Goal: Task Accomplishment & Management: Use online tool/utility

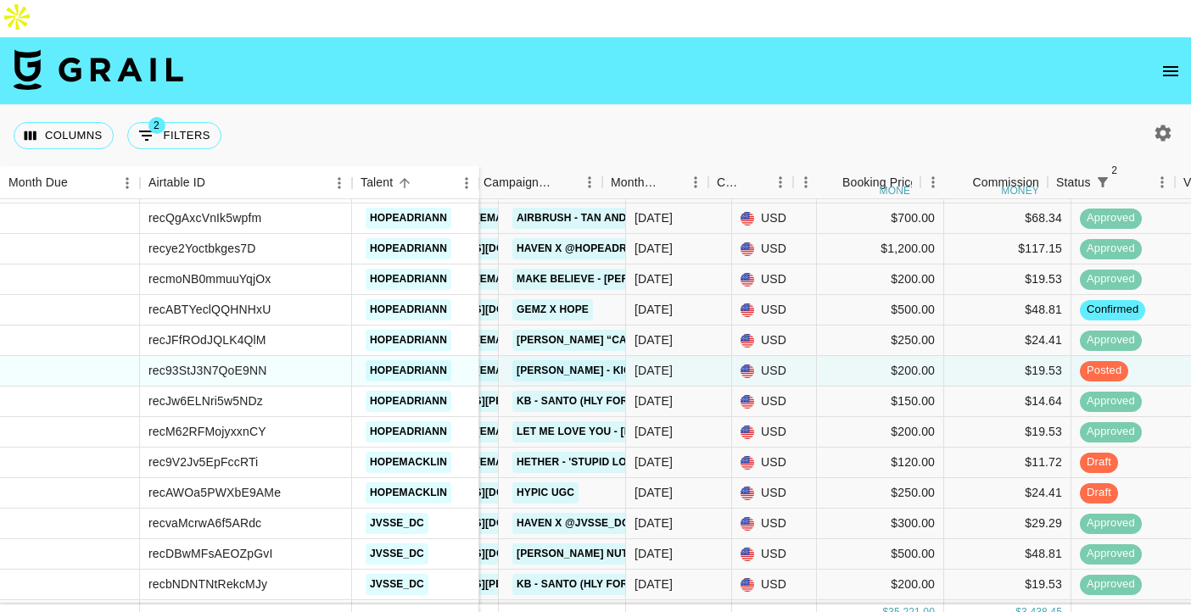
scroll to position [1773, 578]
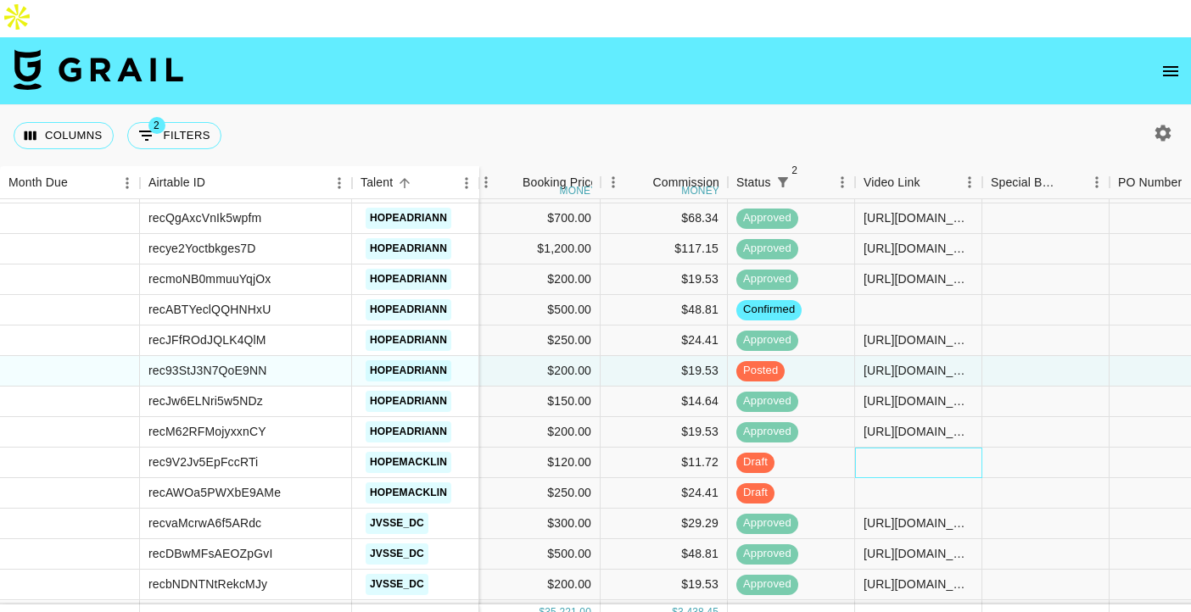
click at [901, 448] on div at bounding box center [918, 463] width 127 height 31
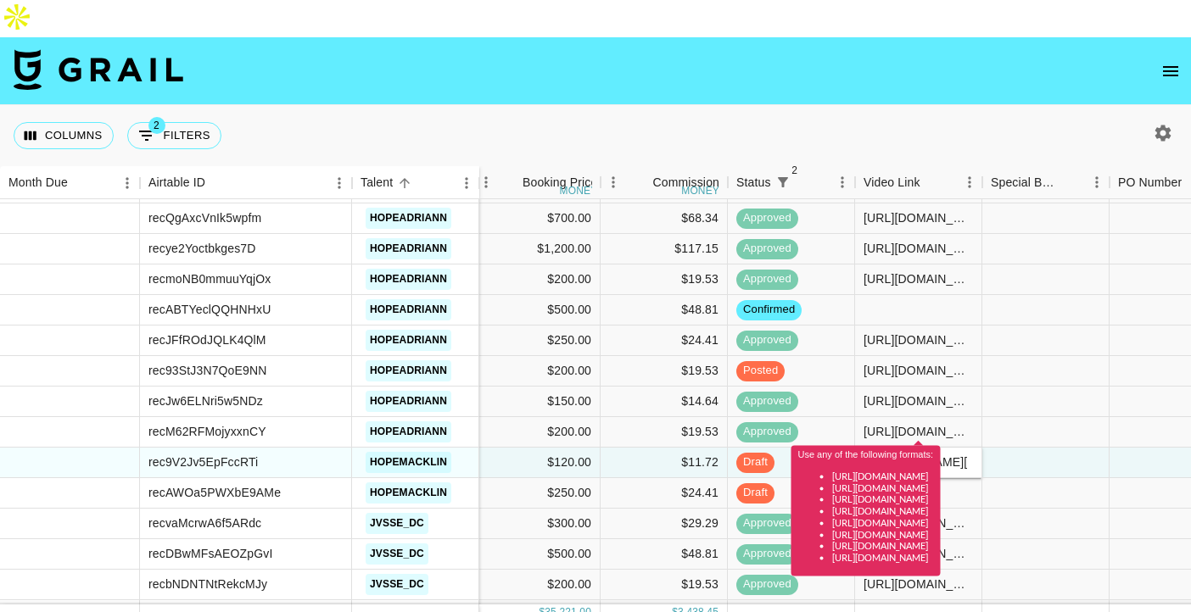
scroll to position [0, 0]
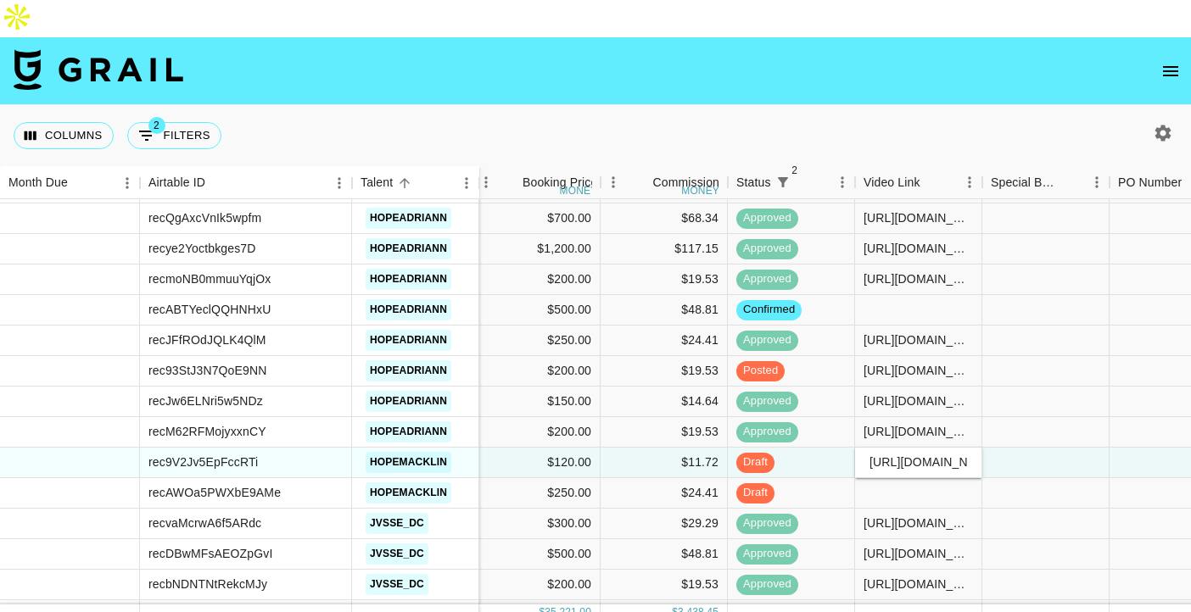
type input "[URL][DOMAIN_NAME]"
click at [1119, 448] on div at bounding box center [1172, 463] width 127 height 31
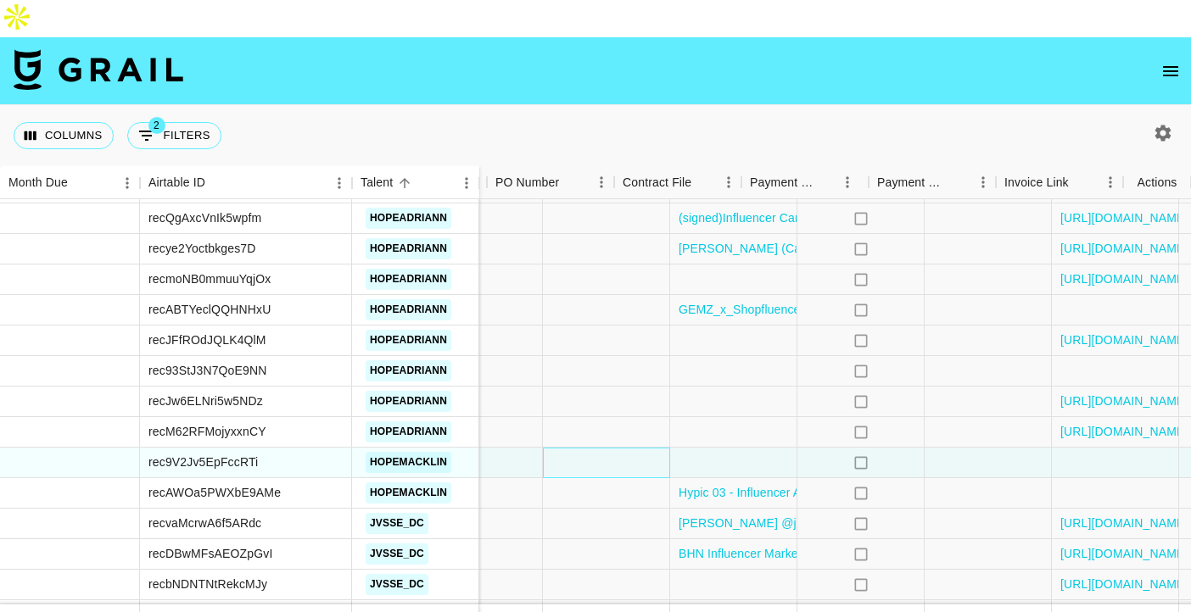
scroll to position [1773, 1201]
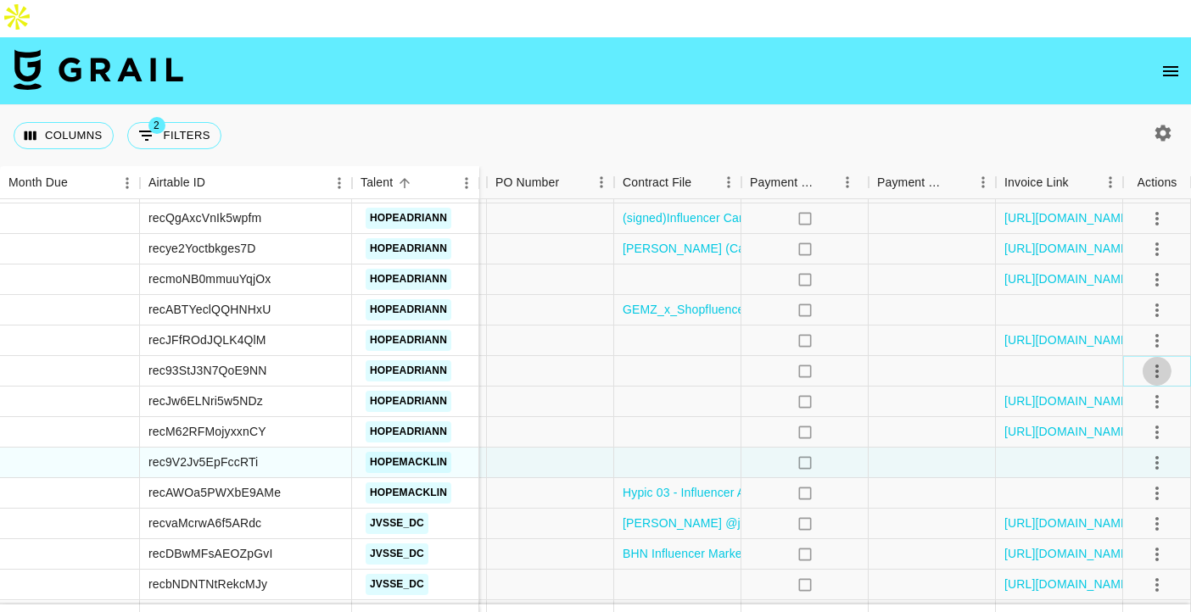
click at [1160, 361] on icon "select merge strategy" at bounding box center [1157, 371] width 20 height 20
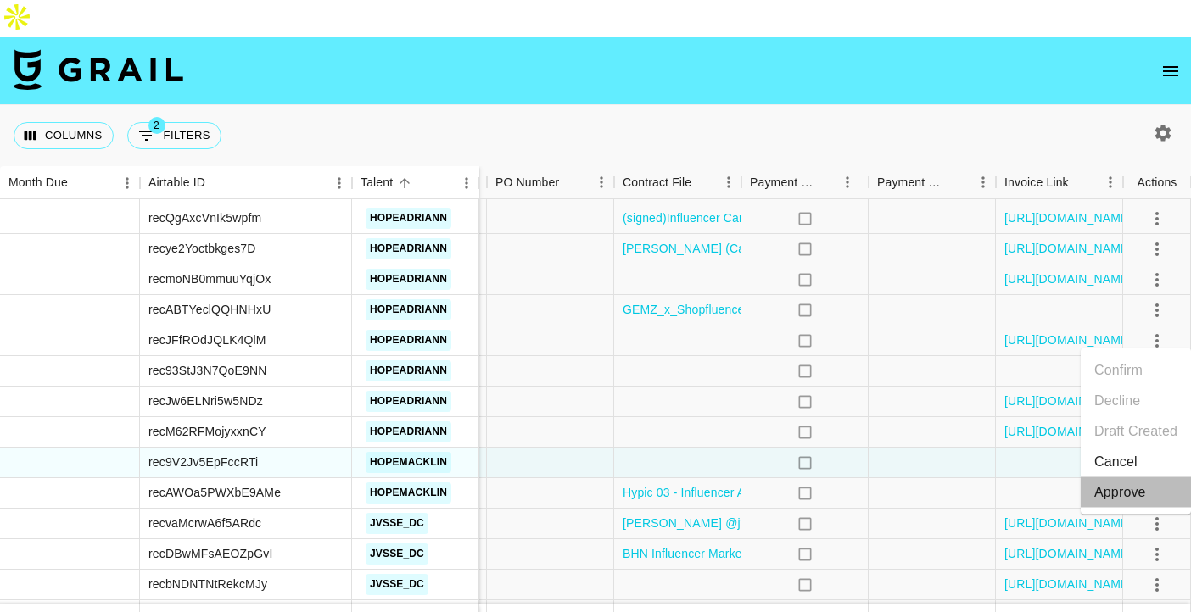
click at [1130, 496] on div "Approve" at bounding box center [1120, 493] width 52 height 20
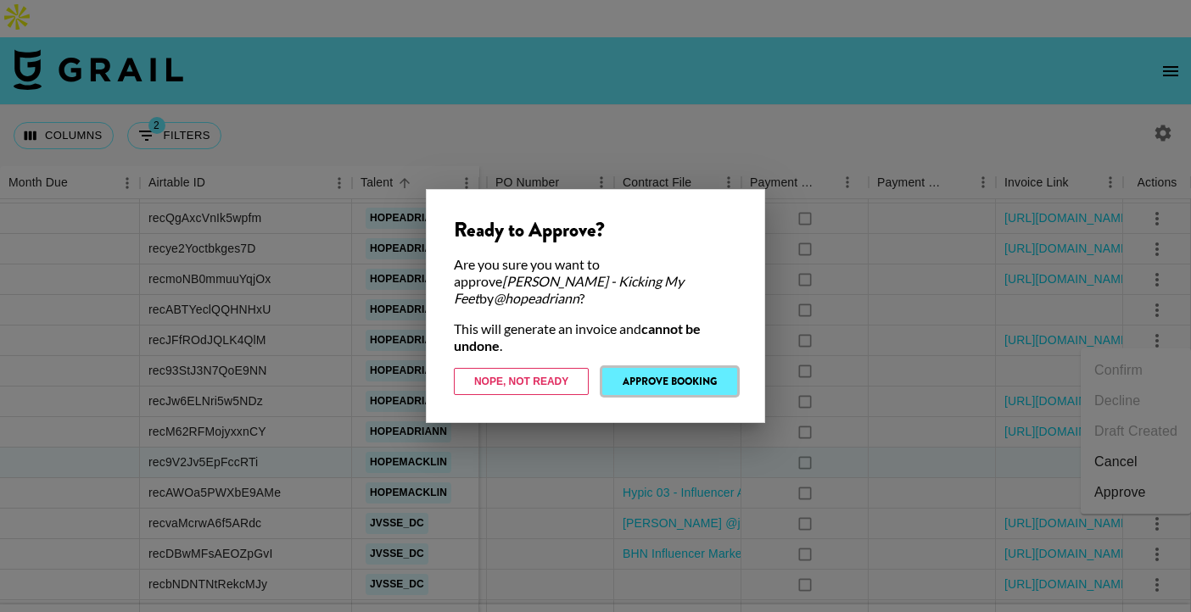
click at [699, 370] on button "Approve Booking" at bounding box center [669, 381] width 135 height 27
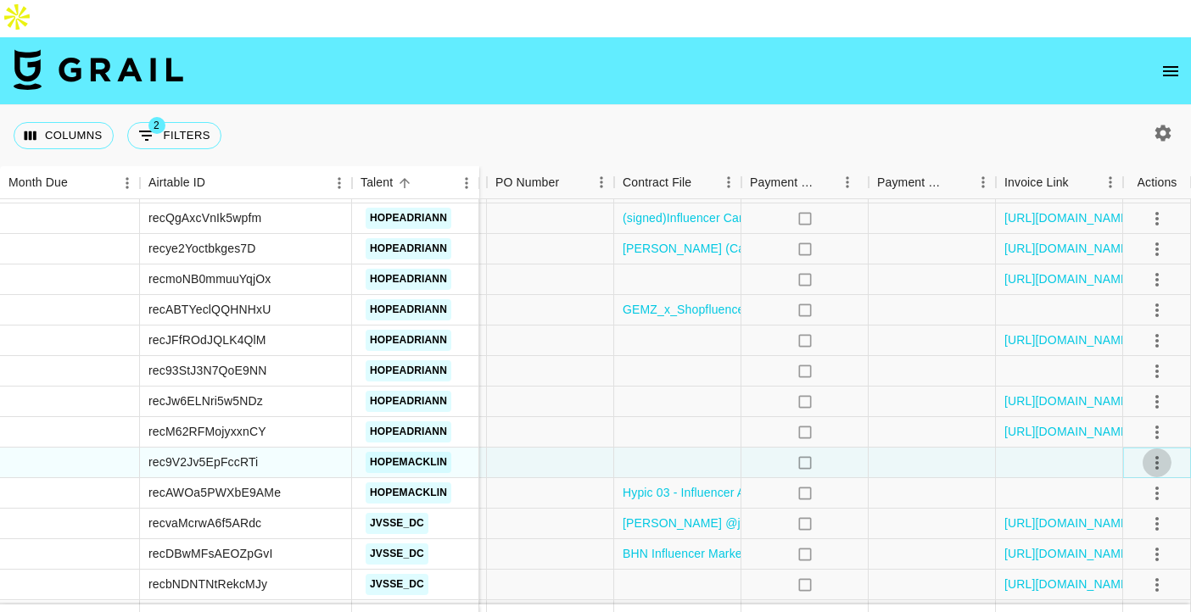
click at [1152, 453] on icon "select merge strategy" at bounding box center [1157, 463] width 20 height 20
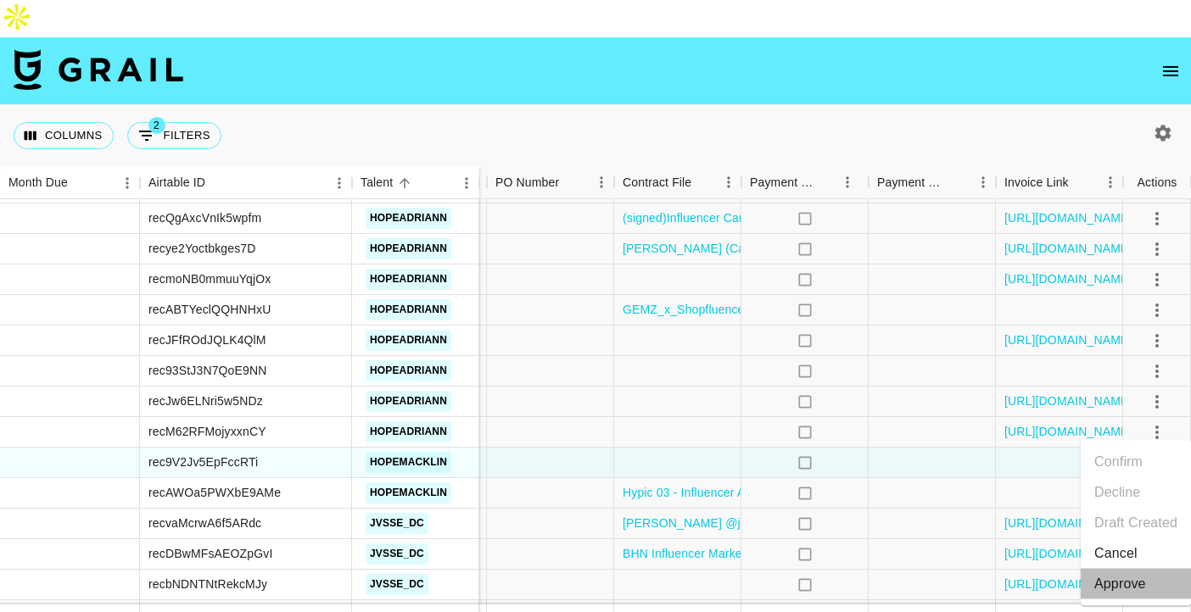
click at [1110, 586] on div "Approve" at bounding box center [1120, 584] width 52 height 20
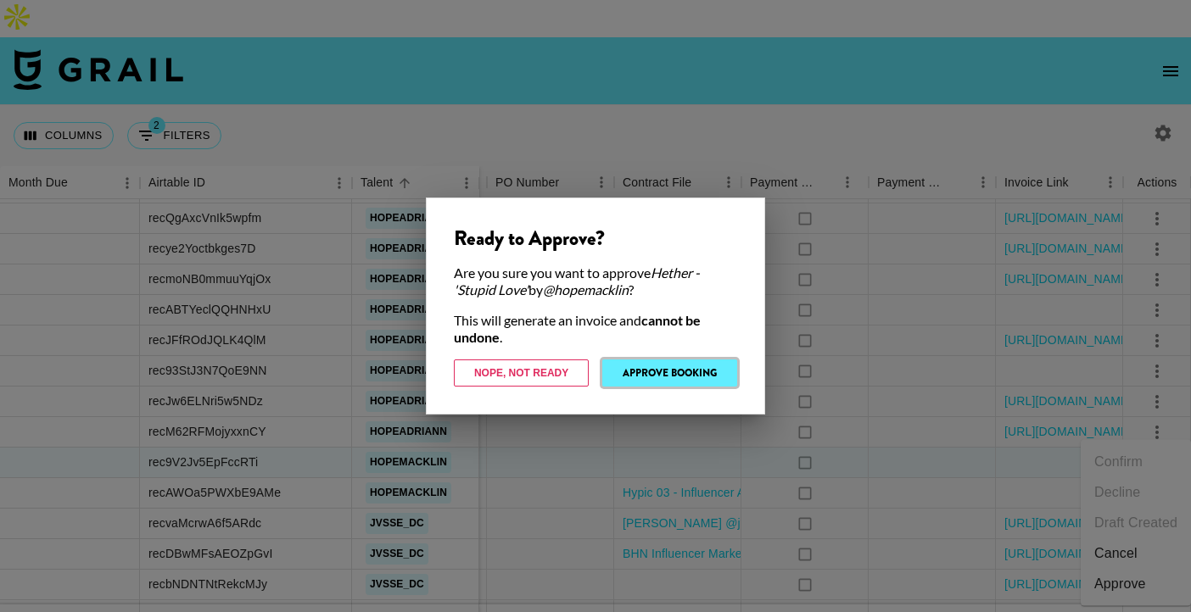
click at [672, 375] on button "Approve Booking" at bounding box center [669, 373] width 135 height 27
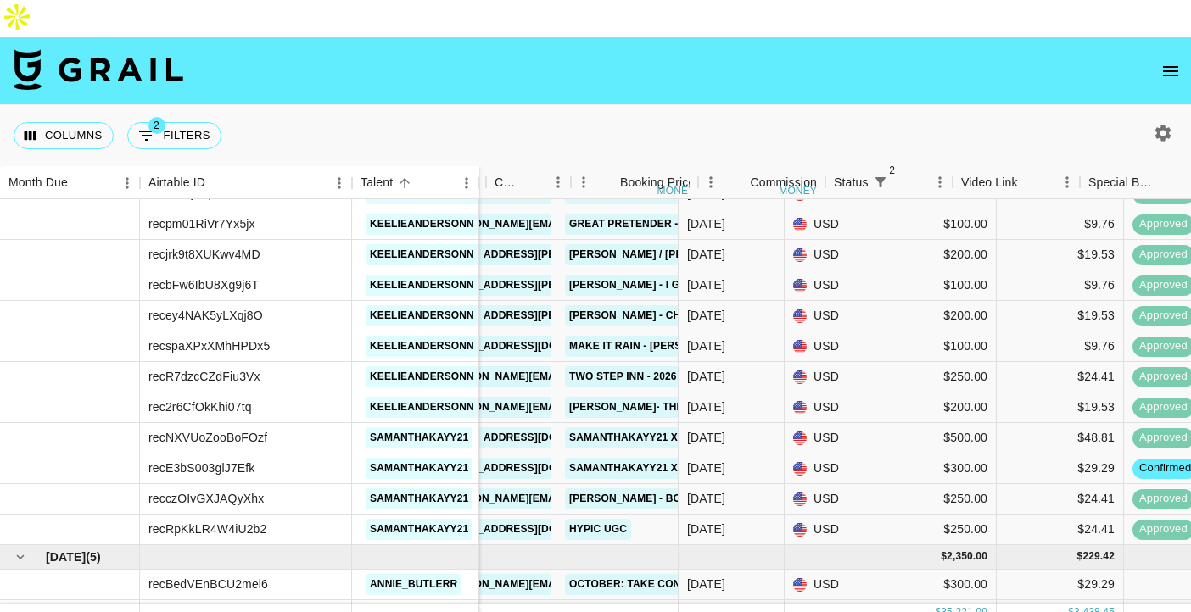
scroll to position [2195, 1201]
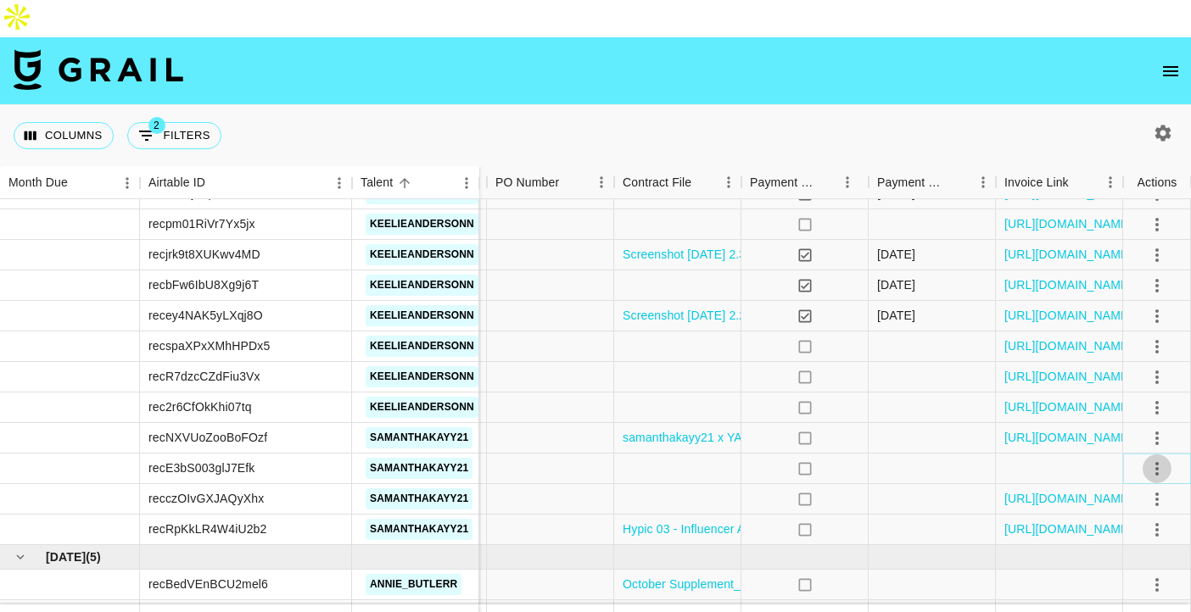
click at [1155, 459] on icon "select merge strategy" at bounding box center [1157, 469] width 20 height 20
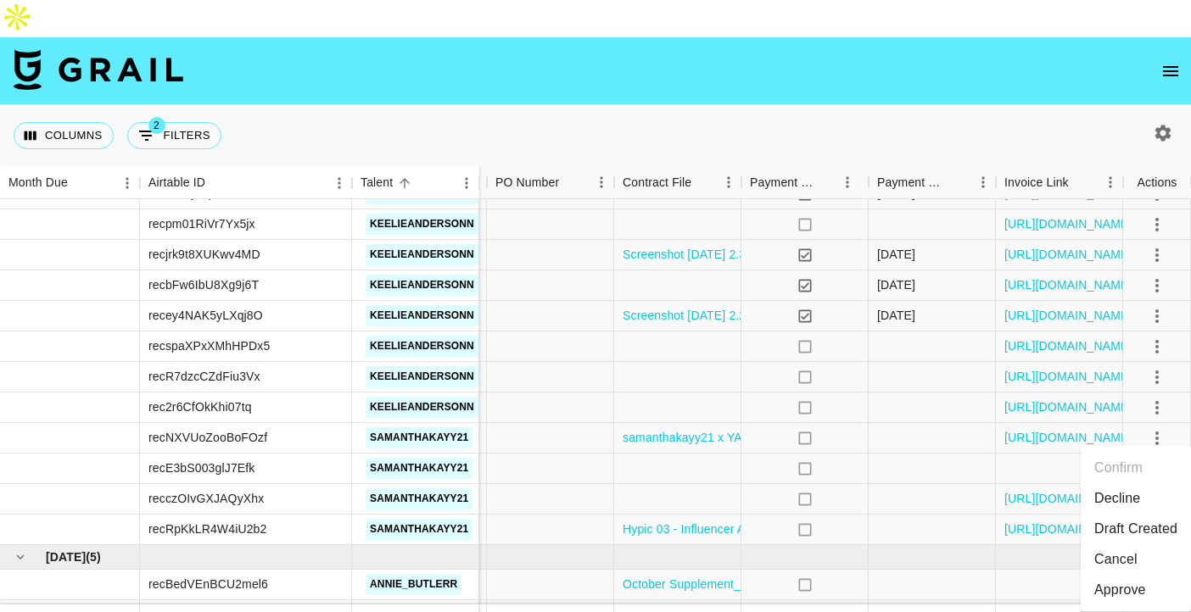
click at [1111, 531] on li "Draft Created" at bounding box center [1135, 529] width 110 height 31
click at [848, 484] on div "no" at bounding box center [804, 499] width 127 height 31
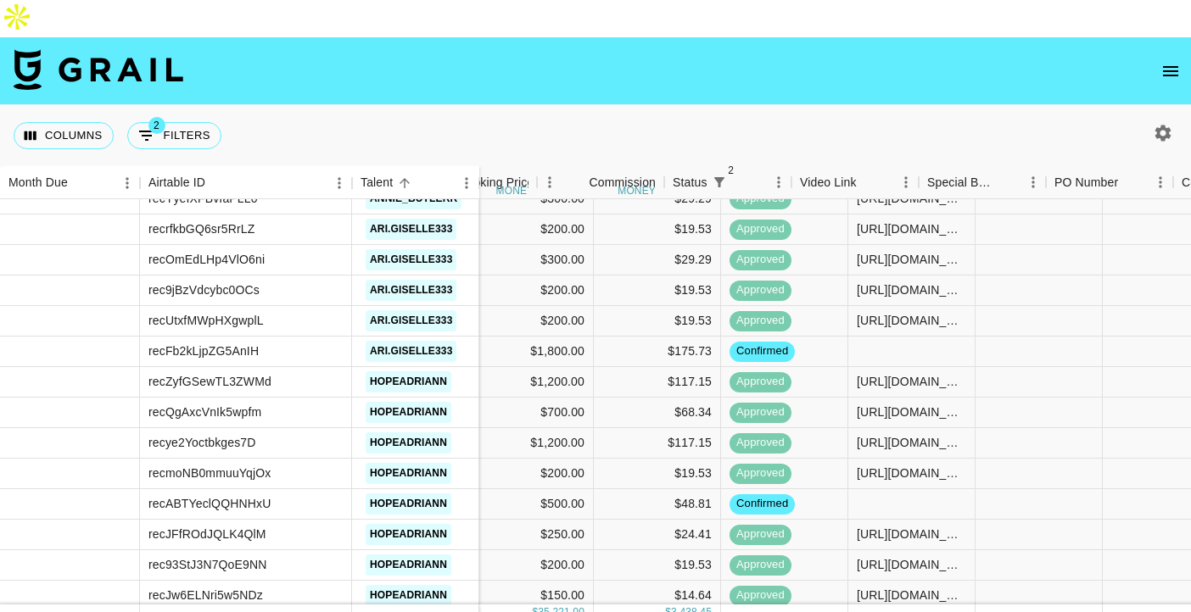
scroll to position [1579, 1201]
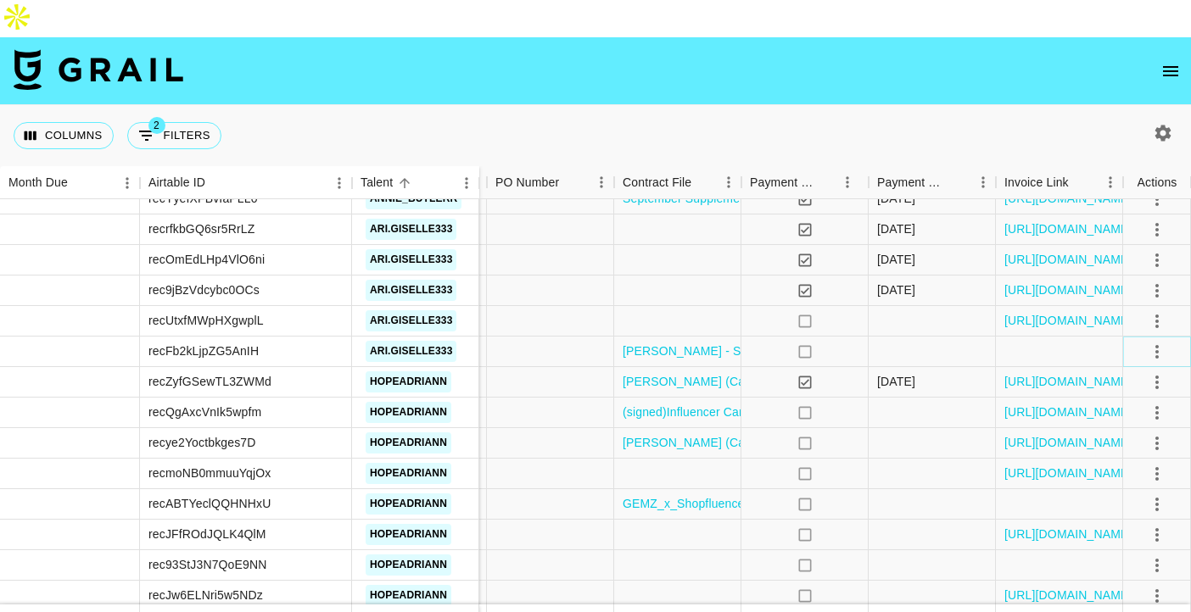
click at [1147, 342] on icon "select merge strategy" at bounding box center [1157, 352] width 20 height 20
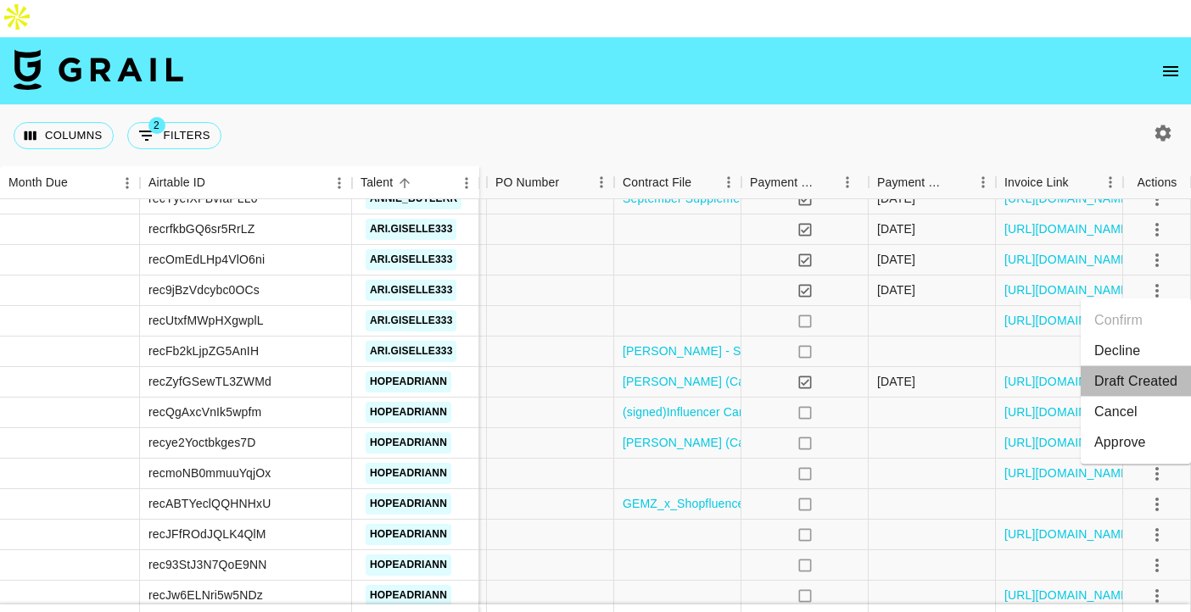
click at [1112, 371] on li "Draft Created" at bounding box center [1135, 381] width 110 height 31
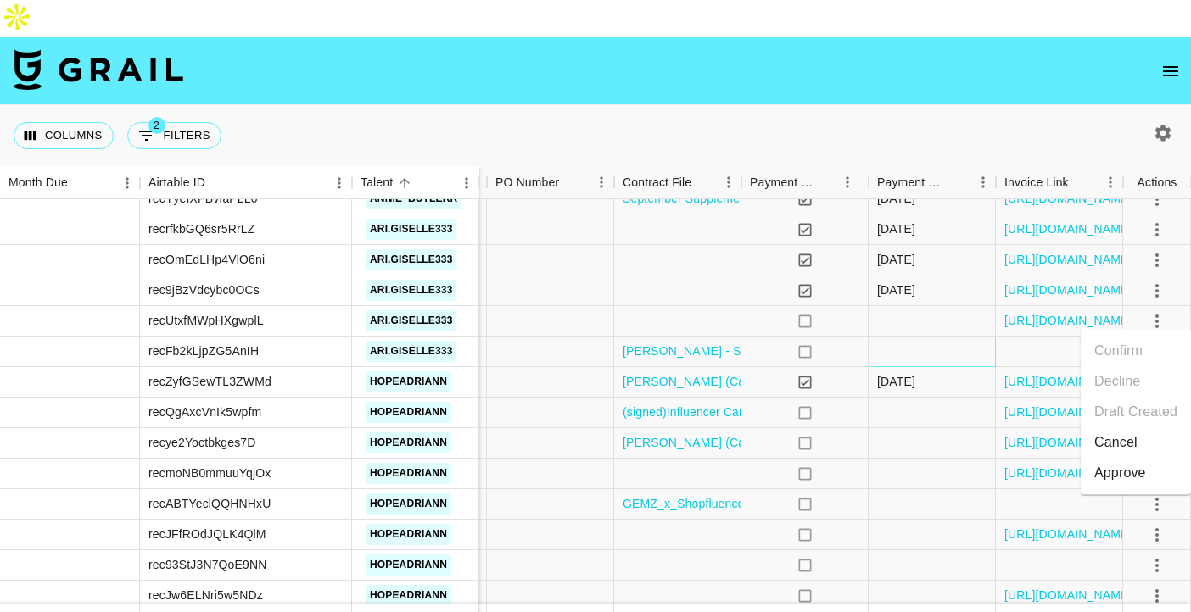
click at [917, 337] on div at bounding box center [931, 352] width 127 height 31
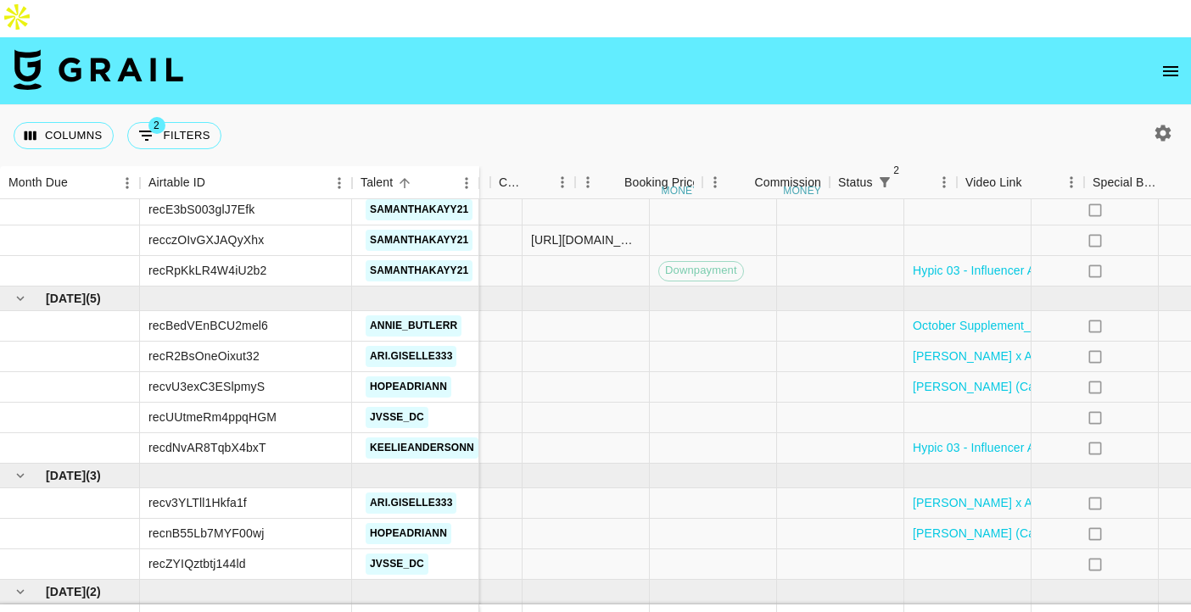
scroll to position [2453, 1201]
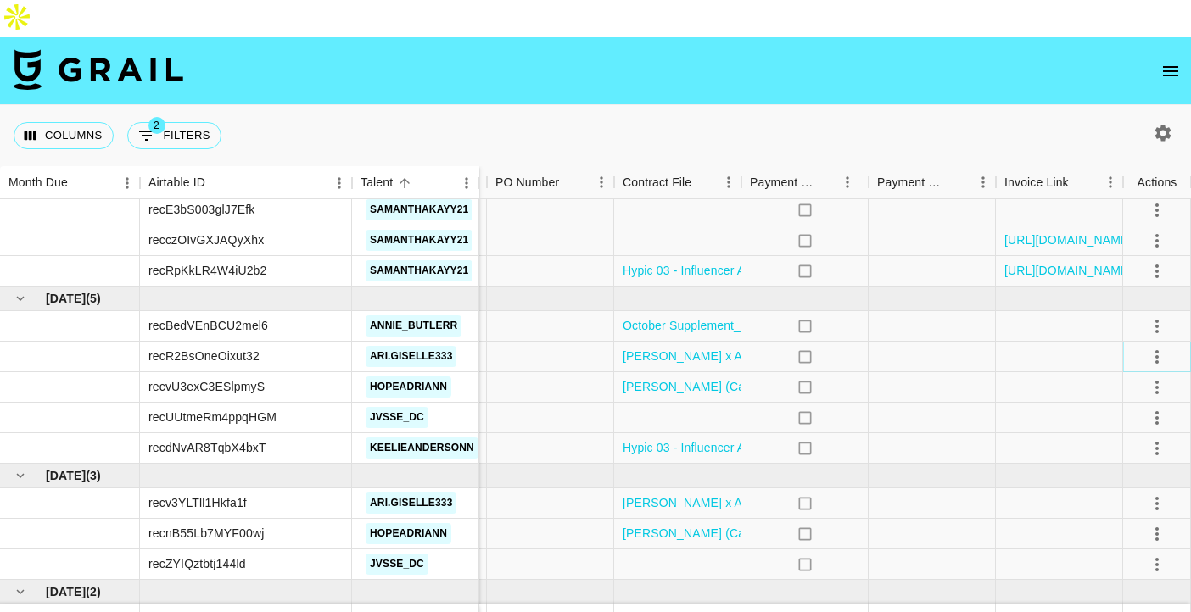
click at [1162, 347] on icon "select merge strategy" at bounding box center [1157, 357] width 20 height 20
click at [1102, 356] on li "Confirm" at bounding box center [1135, 356] width 110 height 31
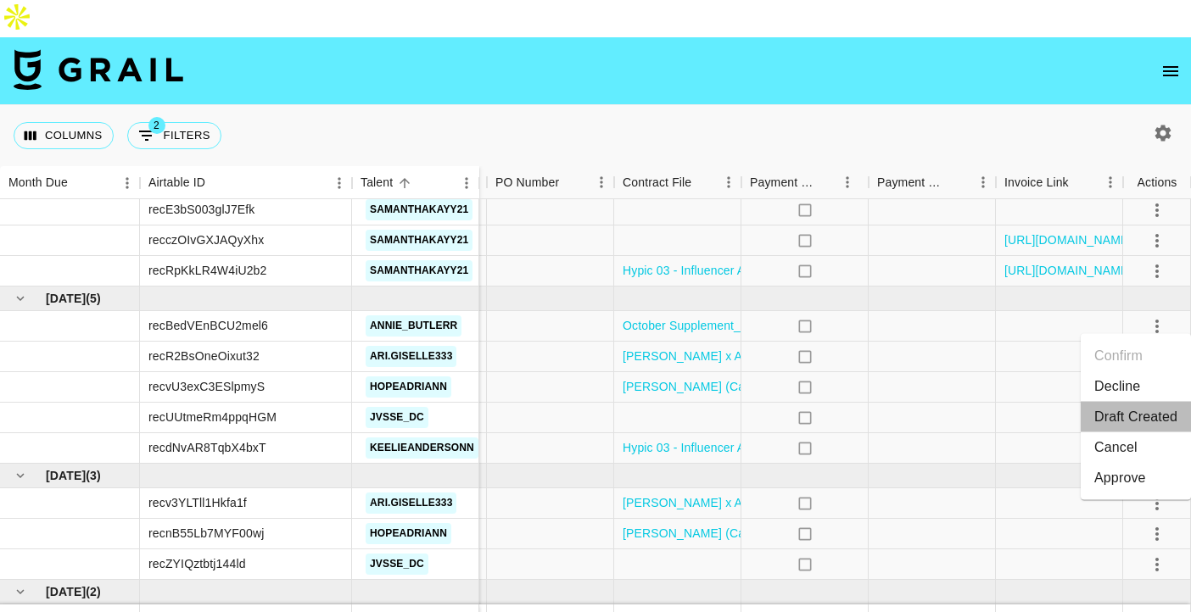
click at [1116, 414] on li "Draft Created" at bounding box center [1135, 417] width 110 height 31
click at [965, 342] on div at bounding box center [931, 357] width 127 height 31
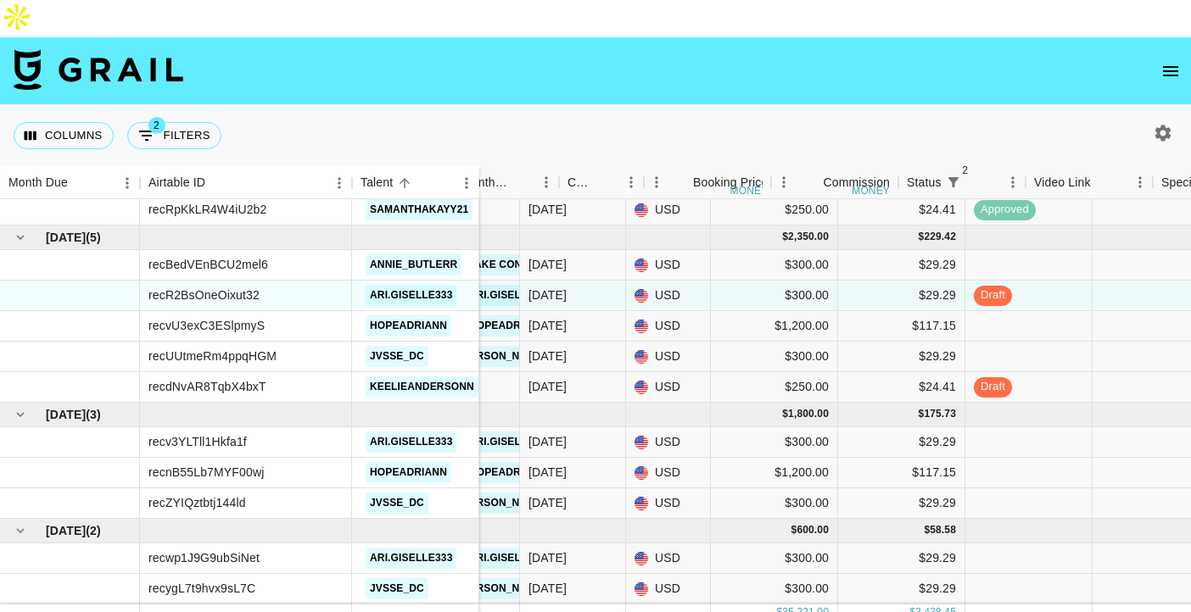
scroll to position [2514, 232]
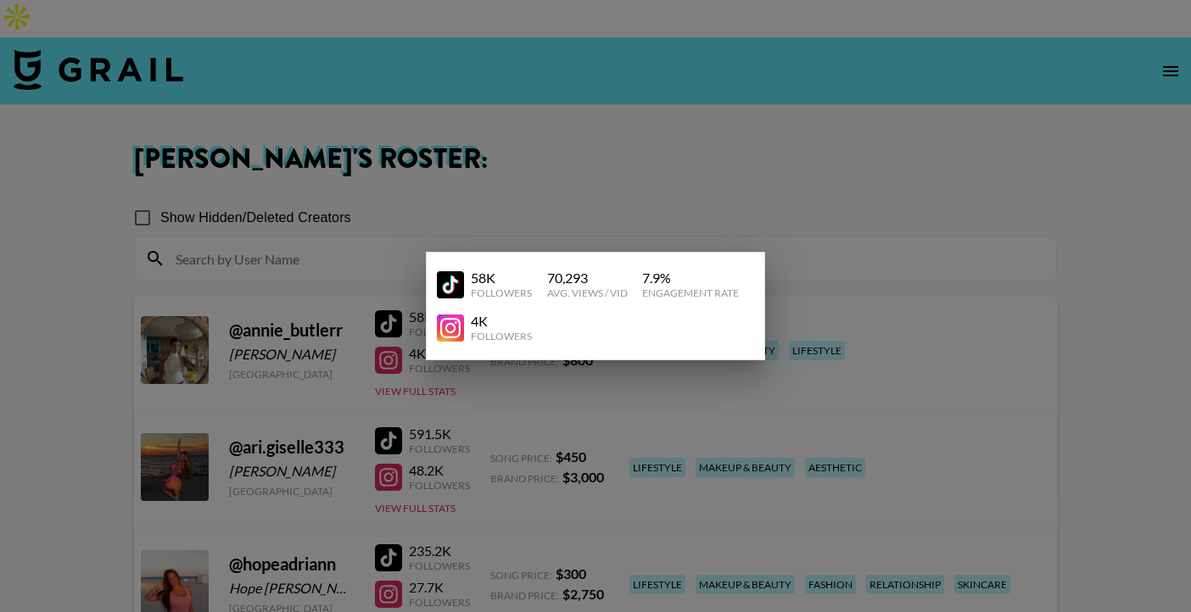
scroll to position [168, 0]
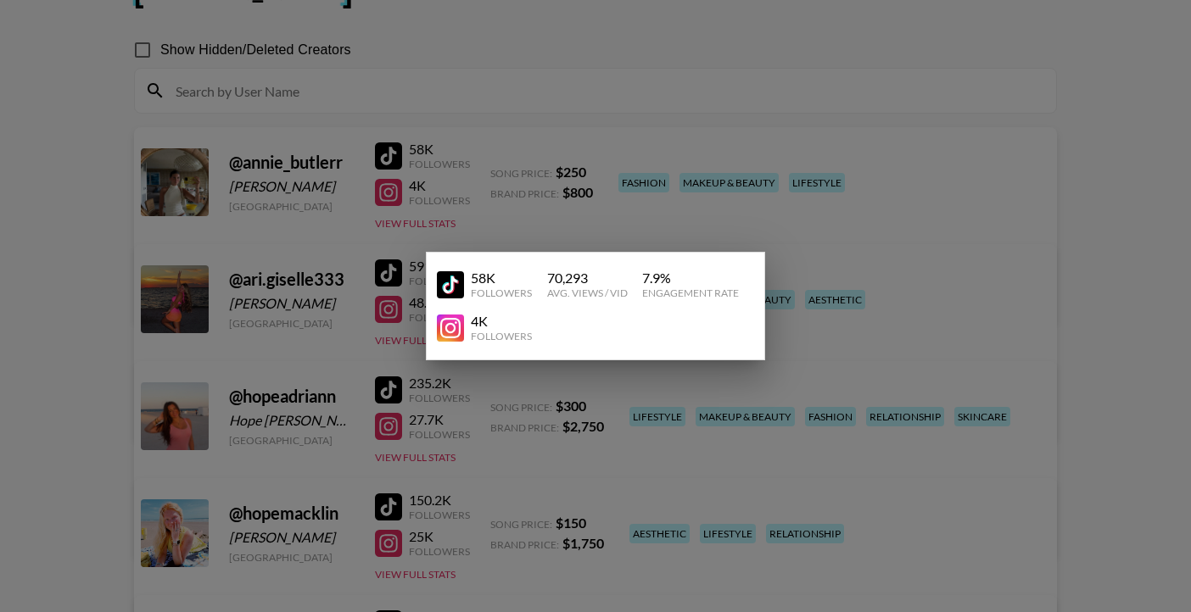
click at [887, 180] on div at bounding box center [595, 306] width 1191 height 612
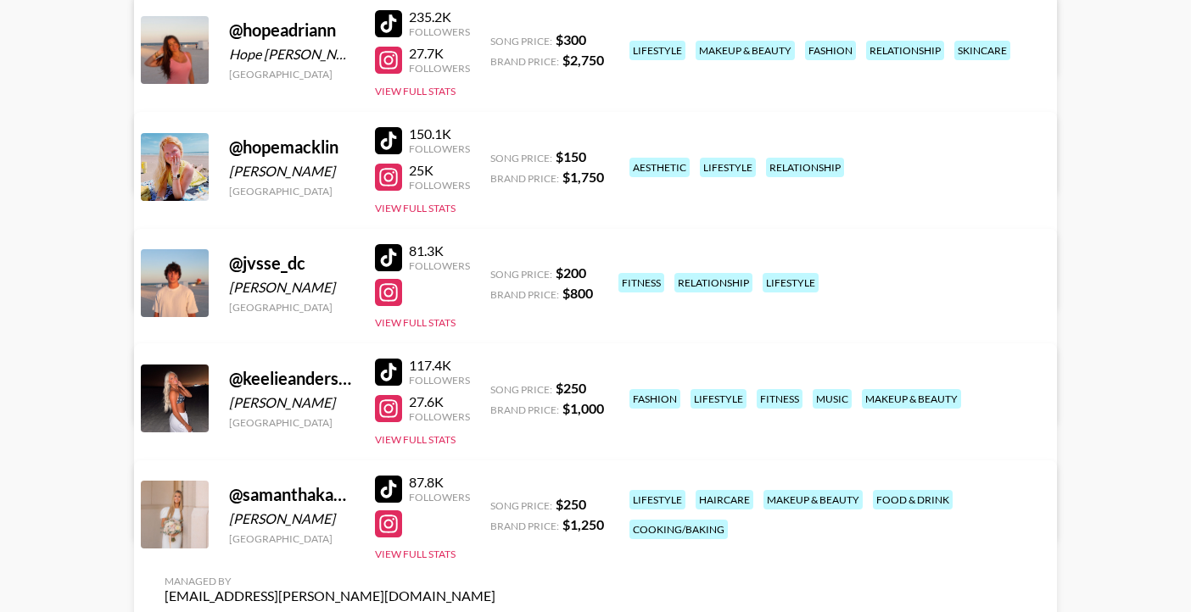
scroll to position [538, 0]
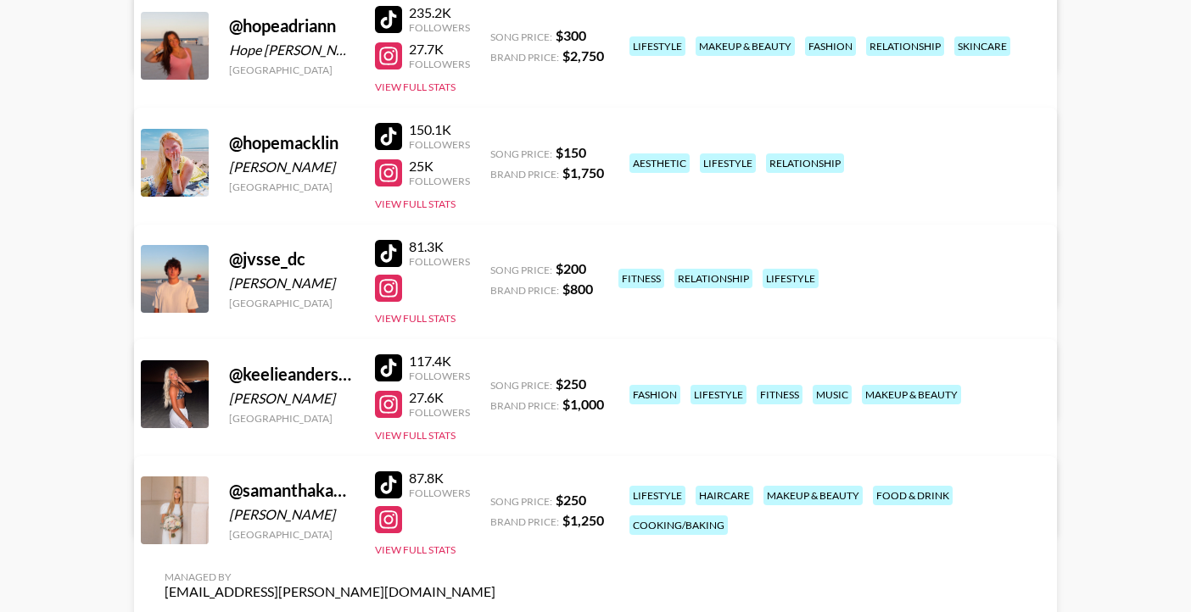
click at [387, 240] on div at bounding box center [388, 253] width 27 height 27
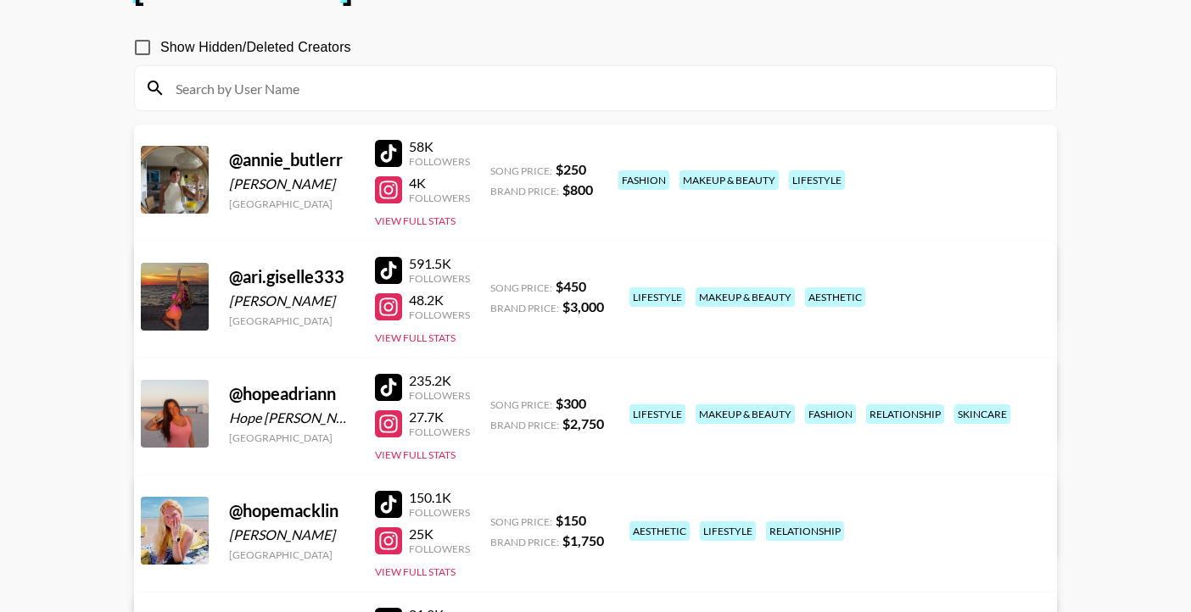
scroll to position [0, 0]
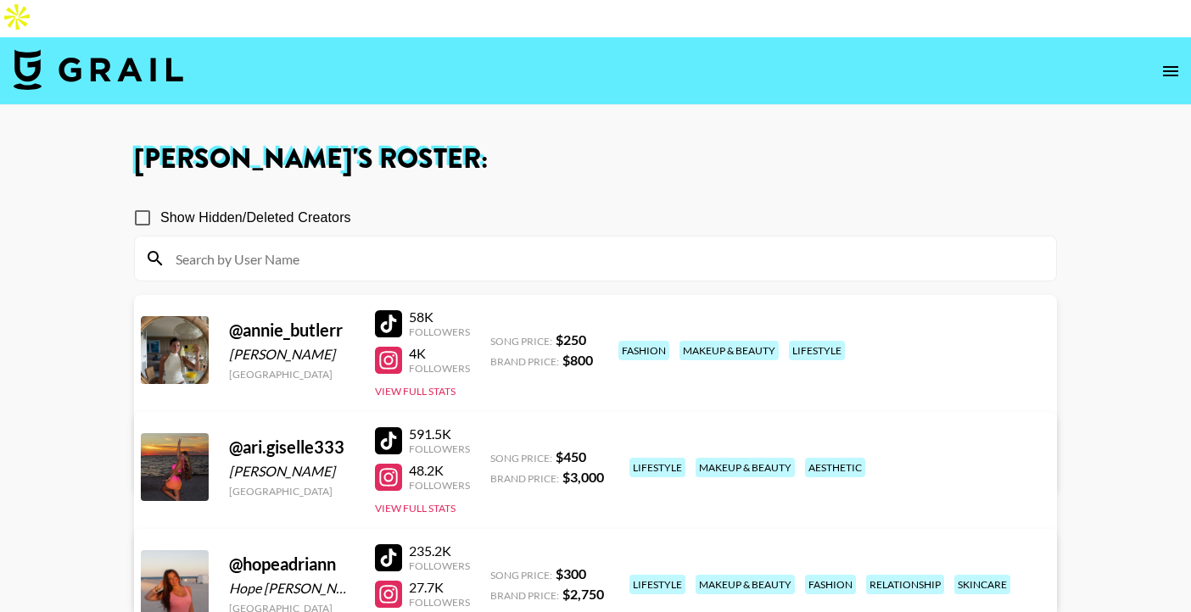
click at [389, 310] on div at bounding box center [388, 323] width 27 height 27
